Goal: Find specific page/section: Find specific page/section

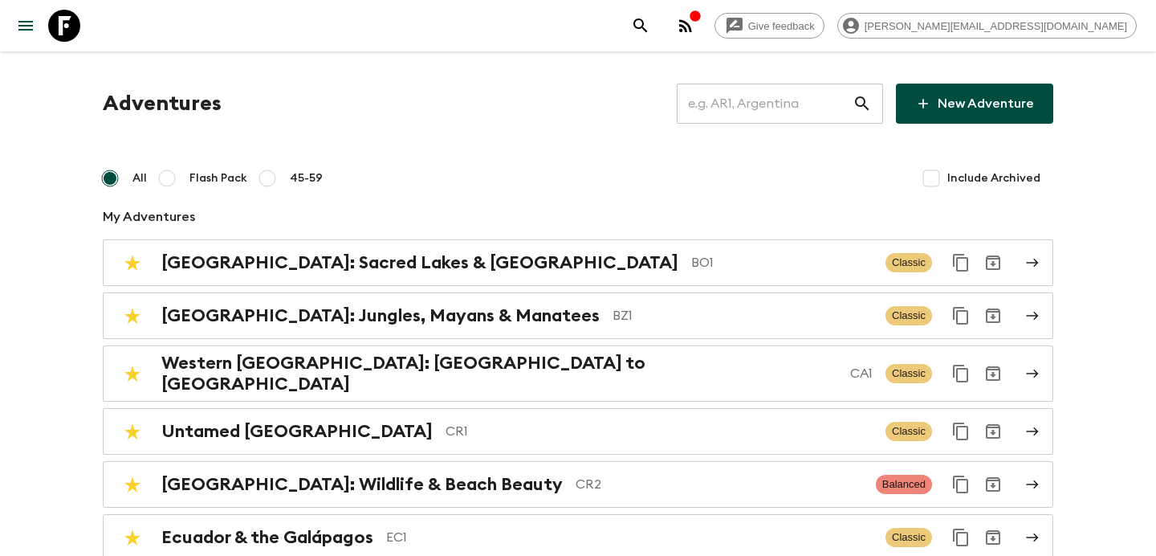
click at [692, 28] on icon "button" at bounding box center [685, 25] width 13 height 13
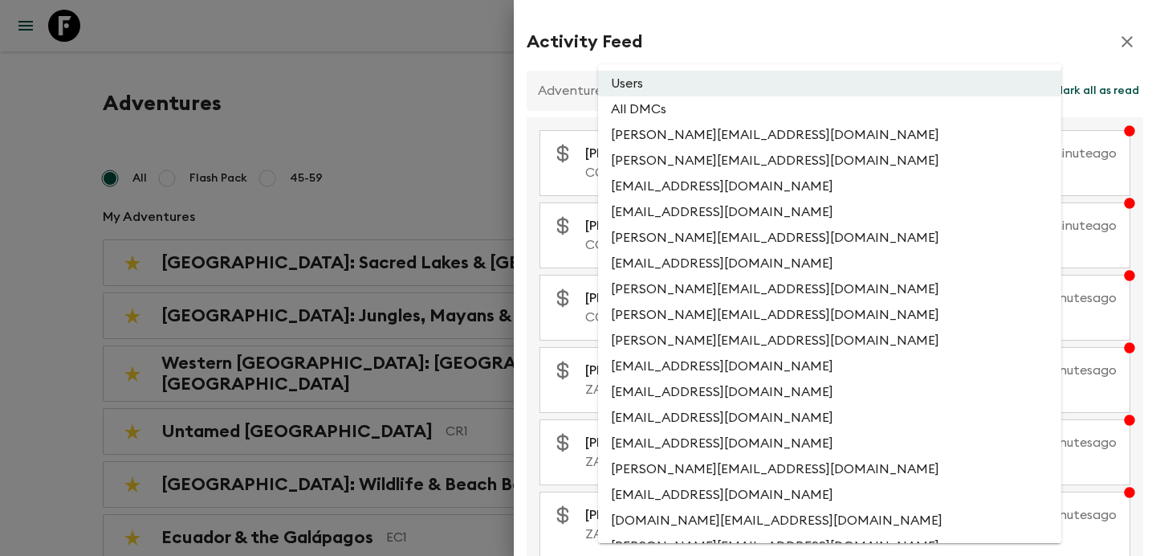
click at [766, 113] on li "All DMCs" at bounding box center [829, 109] width 463 height 26
type input "EXTERNAL_ONLY"
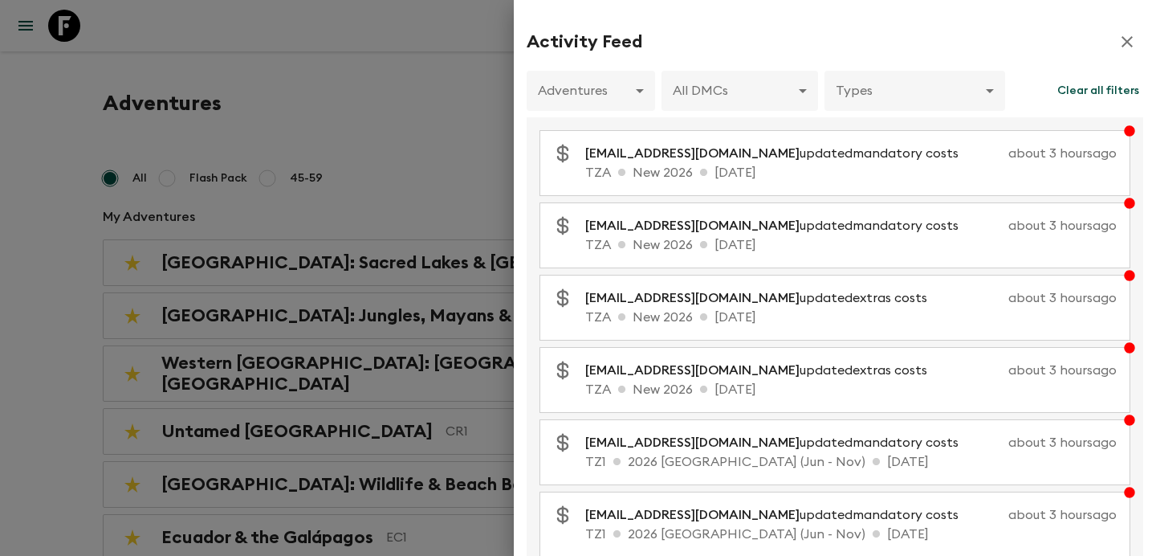
click at [458, 158] on div at bounding box center [578, 278] width 1156 height 556
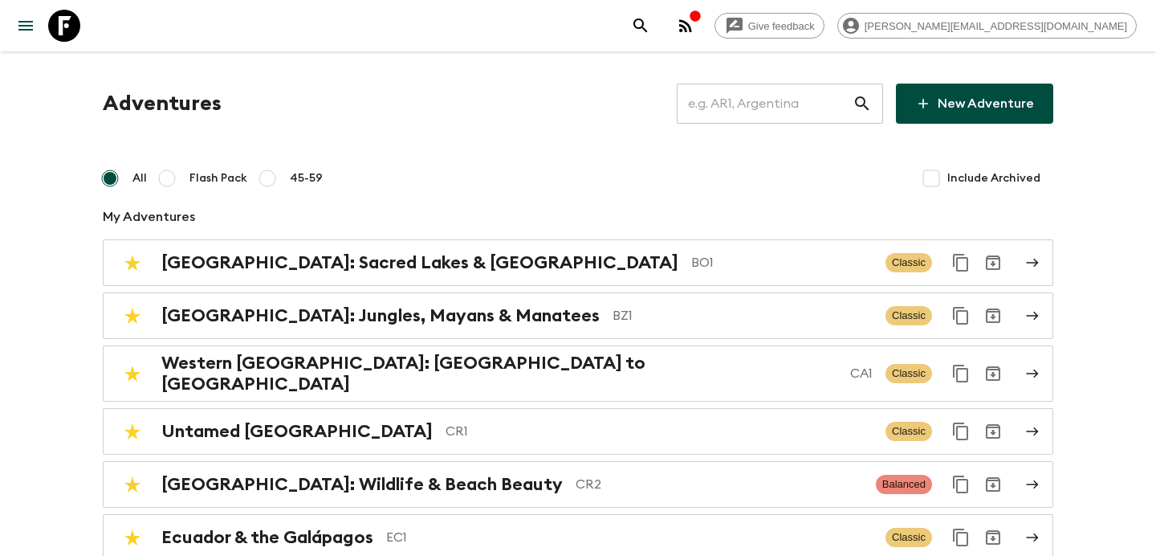
click at [702, 35] on button "button" at bounding box center [686, 26] width 32 height 32
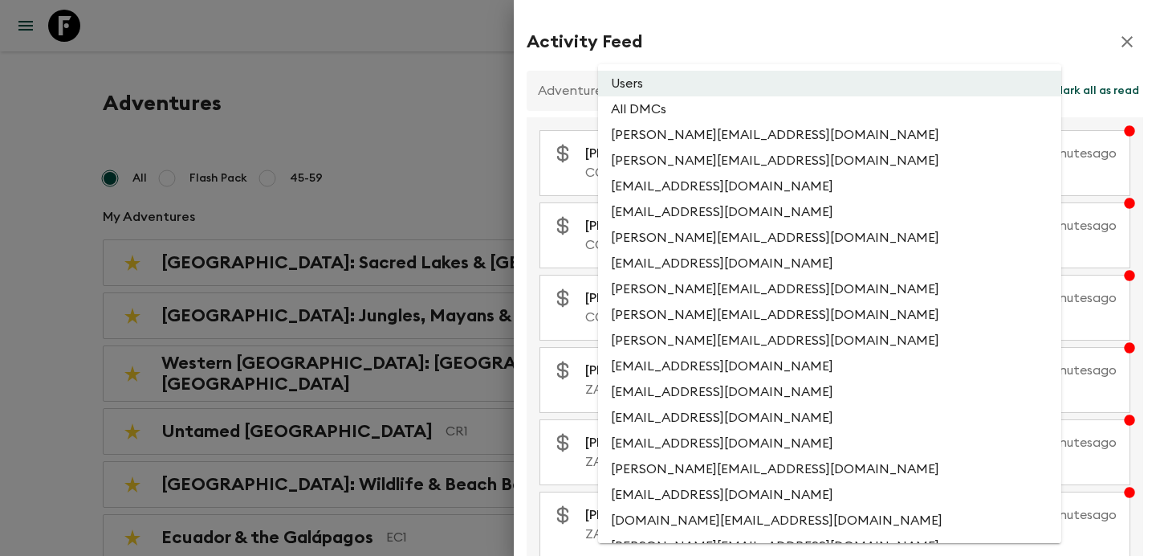
click at [694, 121] on li "All DMCs" at bounding box center [829, 109] width 463 height 26
type input "EXTERNAL_ONLY"
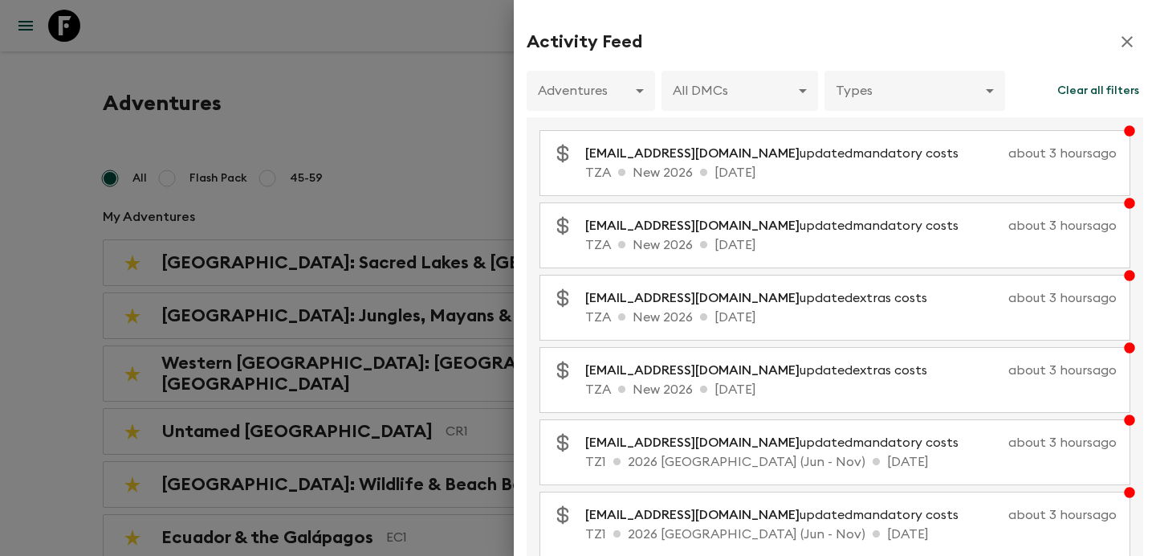
click at [445, 139] on div at bounding box center [578, 278] width 1156 height 556
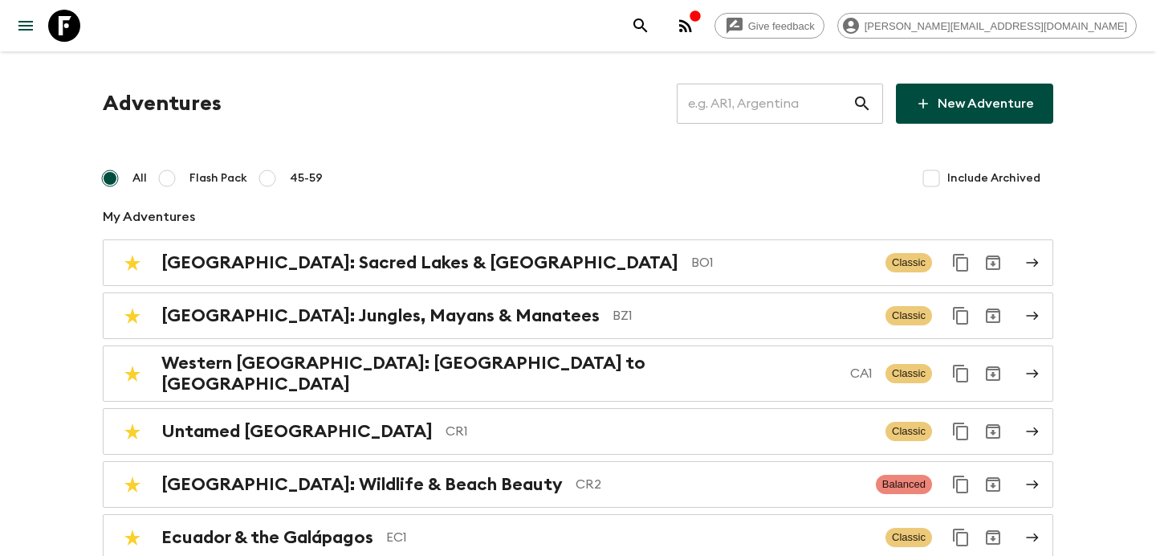
click at [702, 22] on div "button" at bounding box center [695, 18] width 13 height 16
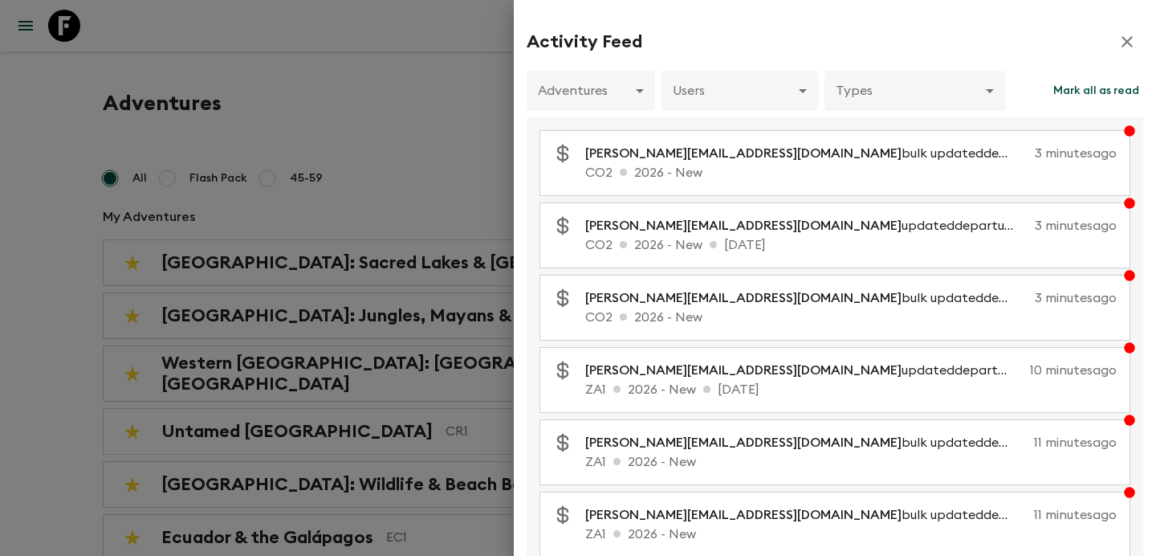
click at [463, 90] on div at bounding box center [578, 278] width 1156 height 556
